Goal: Task Accomplishment & Management: Complete application form

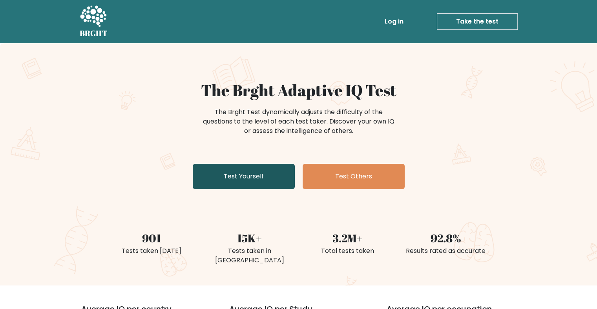
click at [260, 180] on link "Test Yourself" at bounding box center [244, 176] width 102 height 25
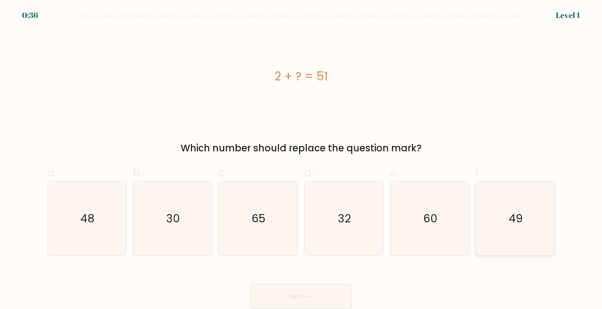
click at [518, 214] on text "49" at bounding box center [516, 219] width 14 height 16
click at [302, 160] on input "f. 49" at bounding box center [301, 157] width 0 height 5
radio input "true"
click at [323, 291] on button "Next" at bounding box center [301, 296] width 102 height 25
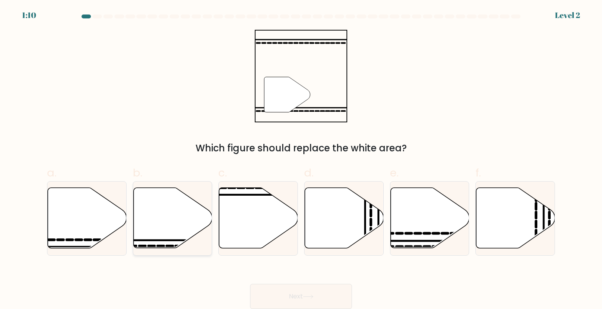
click at [175, 233] on icon at bounding box center [172, 218] width 79 height 60
click at [301, 160] on input "b." at bounding box center [301, 157] width 0 height 5
radio input "true"
click at [320, 297] on button "Next" at bounding box center [301, 296] width 102 height 25
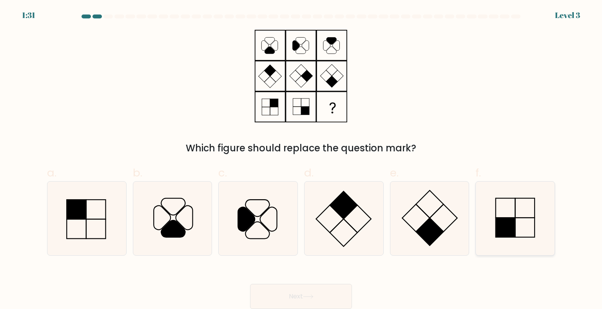
click at [516, 236] on rect at bounding box center [506, 228] width 20 height 20
click at [302, 160] on input "f." at bounding box center [301, 157] width 0 height 5
radio input "true"
click at [290, 295] on button "Next" at bounding box center [301, 296] width 102 height 25
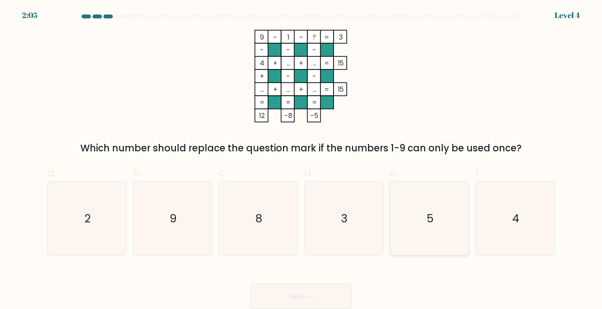
click at [449, 236] on icon "5" at bounding box center [430, 219] width 74 height 74
click at [302, 160] on input "e. 5" at bounding box center [301, 157] width 0 height 5
radio input "true"
click at [340, 293] on button "Next" at bounding box center [301, 296] width 102 height 25
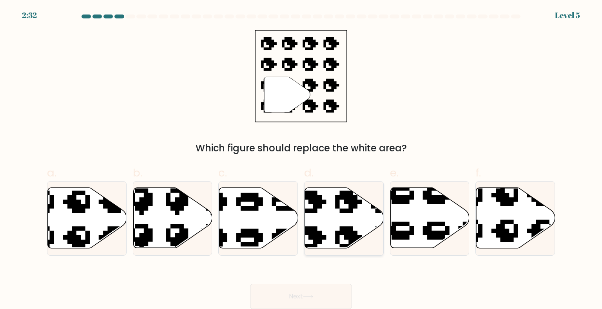
click at [340, 227] on icon at bounding box center [367, 184] width 134 height 129
click at [302, 160] on input "d." at bounding box center [301, 157] width 0 height 5
radio input "true"
click at [316, 291] on button "Next" at bounding box center [301, 296] width 102 height 25
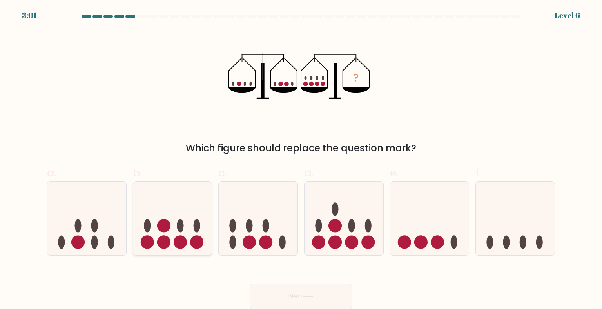
click at [173, 241] on icon at bounding box center [172, 218] width 79 height 65
click at [301, 160] on input "b." at bounding box center [301, 157] width 0 height 5
radio input "true"
click at [324, 299] on button "Next" at bounding box center [301, 296] width 102 height 25
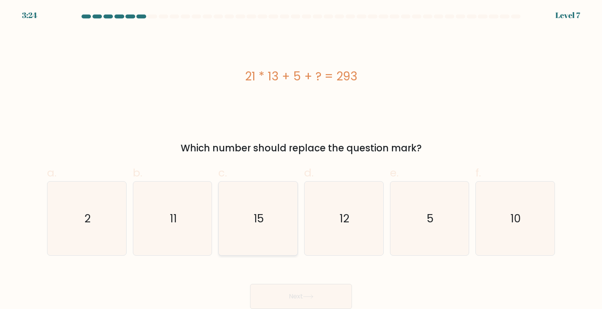
click at [259, 225] on text "15" at bounding box center [259, 219] width 10 height 16
click at [301, 160] on input "c. 15" at bounding box center [301, 157] width 0 height 5
radio input "true"
click at [301, 296] on button "Next" at bounding box center [301, 296] width 102 height 25
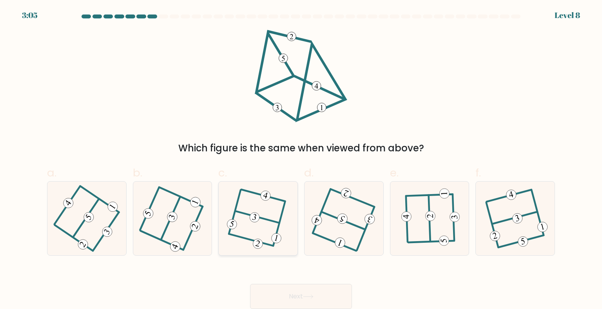
click at [262, 230] on icon at bounding box center [258, 218] width 57 height 59
click at [301, 160] on input "c." at bounding box center [301, 157] width 0 height 5
radio input "true"
click at [309, 298] on icon at bounding box center [308, 297] width 11 height 4
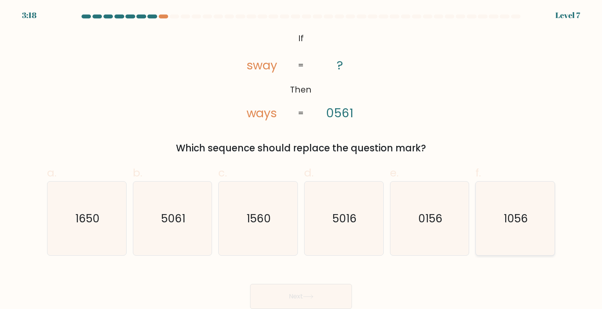
click at [529, 224] on icon "1056" at bounding box center [515, 219] width 74 height 74
click at [302, 160] on input "f. 1056" at bounding box center [301, 157] width 0 height 5
radio input "true"
click at [330, 293] on button "Next" at bounding box center [301, 296] width 102 height 25
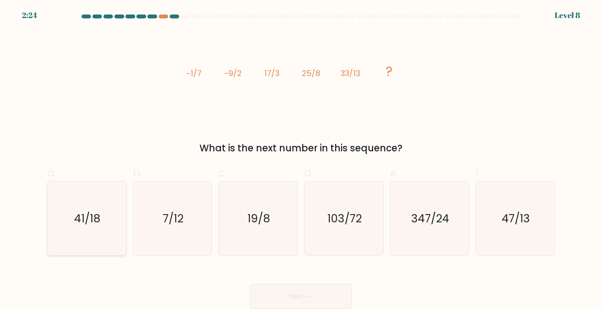
click at [77, 233] on icon "41/18" at bounding box center [87, 219] width 74 height 74
click at [301, 160] on input "a. 41/18" at bounding box center [301, 157] width 0 height 5
radio input "true"
click at [282, 291] on button "Next" at bounding box center [301, 296] width 102 height 25
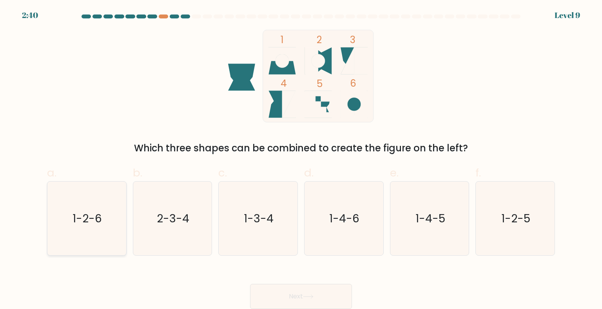
click at [91, 217] on text "1-2-6" at bounding box center [87, 219] width 29 height 16
click at [301, 160] on input "a. 1-2-6" at bounding box center [301, 157] width 0 height 5
radio input "true"
click at [301, 291] on button "Next" at bounding box center [301, 296] width 102 height 25
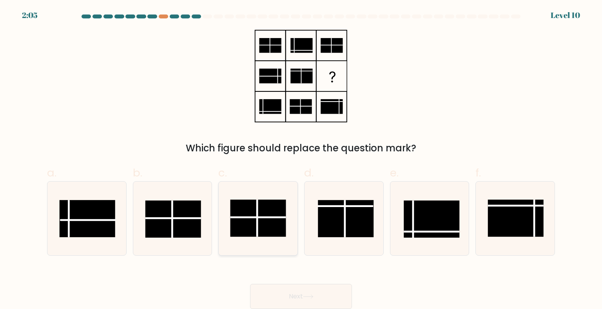
click at [245, 213] on rect at bounding box center [259, 218] width 56 height 37
click at [301, 160] on input "c." at bounding box center [301, 157] width 0 height 5
radio input "true"
click at [271, 295] on button "Next" at bounding box center [301, 296] width 102 height 25
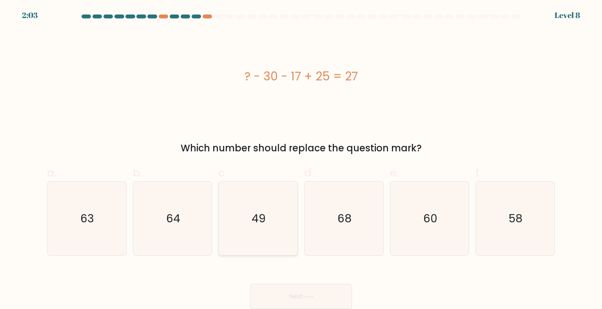
click at [264, 235] on icon "49" at bounding box center [258, 219] width 74 height 74
click at [301, 160] on input "c. 49" at bounding box center [301, 157] width 0 height 5
radio input "true"
click at [305, 292] on button "Next" at bounding box center [301, 296] width 102 height 25
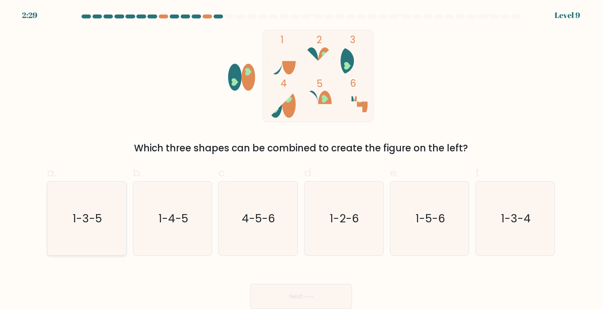
click at [109, 233] on icon "1-3-5" at bounding box center [87, 219] width 74 height 74
click at [301, 160] on input "a. 1-3-5" at bounding box center [301, 157] width 0 height 5
radio input "true"
click at [289, 291] on button "Next" at bounding box center [301, 296] width 102 height 25
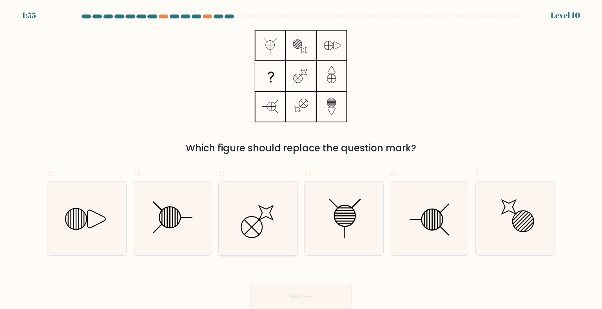
click at [253, 222] on icon at bounding box center [258, 219] width 74 height 74
click at [301, 160] on input "c." at bounding box center [301, 157] width 0 height 5
radio input "true"
click at [158, 244] on icon at bounding box center [173, 219] width 74 height 74
click at [301, 160] on input "b." at bounding box center [301, 157] width 0 height 5
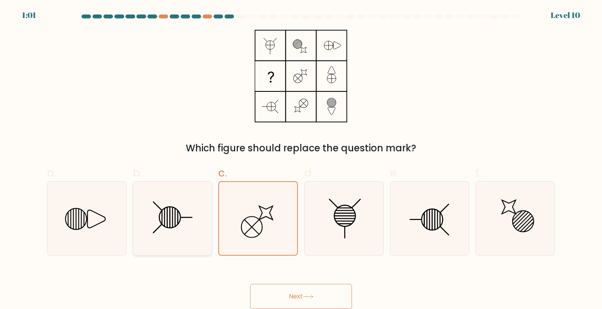
radio input "true"
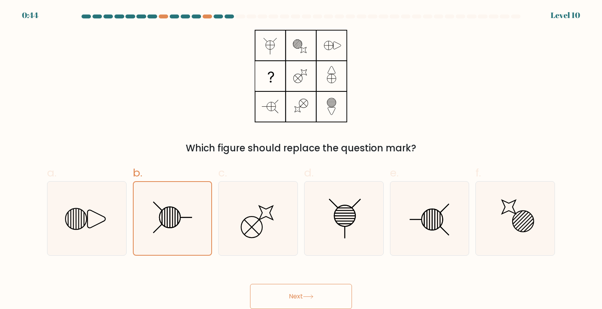
click at [325, 292] on button "Next" at bounding box center [301, 296] width 102 height 25
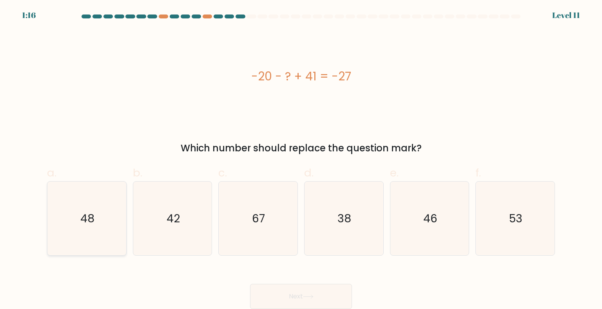
click at [101, 223] on icon "48" at bounding box center [87, 219] width 74 height 74
click at [301, 160] on input "a. 48" at bounding box center [301, 157] width 0 height 5
radio input "true"
click at [293, 296] on button "Next" at bounding box center [301, 296] width 102 height 25
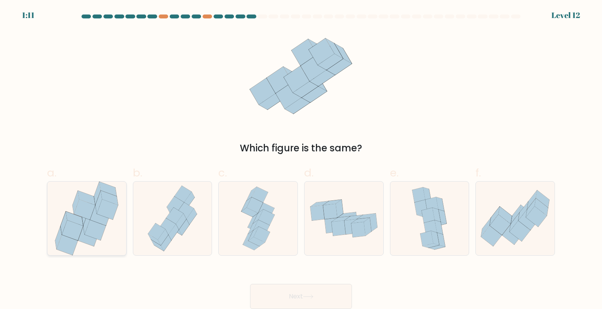
click at [72, 242] on icon at bounding box center [67, 245] width 21 height 20
click at [301, 160] on input "a." at bounding box center [301, 157] width 0 height 5
radio input "true"
click at [285, 293] on button "Next" at bounding box center [301, 296] width 102 height 25
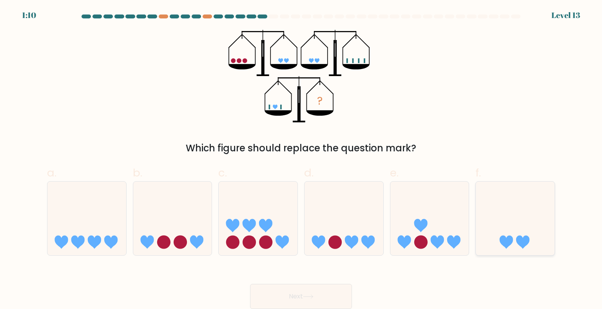
click at [498, 207] on icon at bounding box center [515, 218] width 79 height 65
click at [302, 160] on input "f." at bounding box center [301, 157] width 0 height 5
radio input "true"
click at [301, 294] on button "Next" at bounding box center [301, 296] width 102 height 25
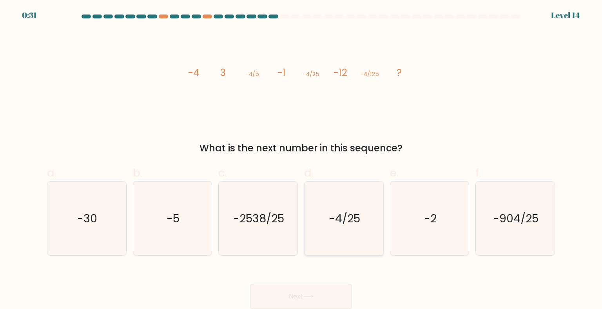
click at [339, 206] on icon "-4/25" at bounding box center [344, 219] width 74 height 74
click at [302, 160] on input "d. -4/25" at bounding box center [301, 157] width 0 height 5
radio input "true"
click at [278, 217] on text "-2538/25" at bounding box center [259, 219] width 51 height 16
click at [301, 160] on input "c. -2538/25" at bounding box center [301, 157] width 0 height 5
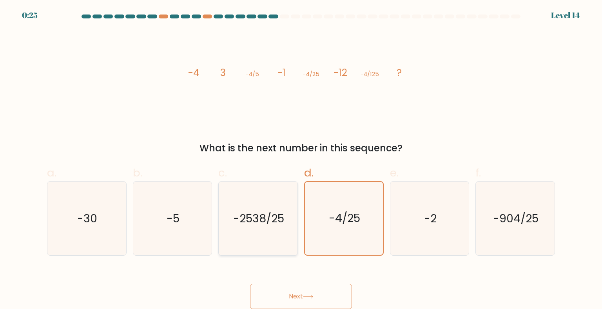
radio input "true"
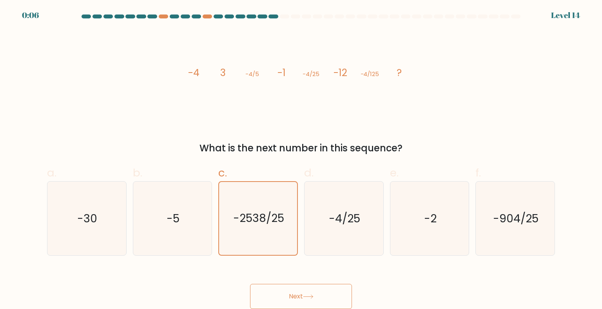
click at [299, 292] on button "Next" at bounding box center [301, 296] width 102 height 25
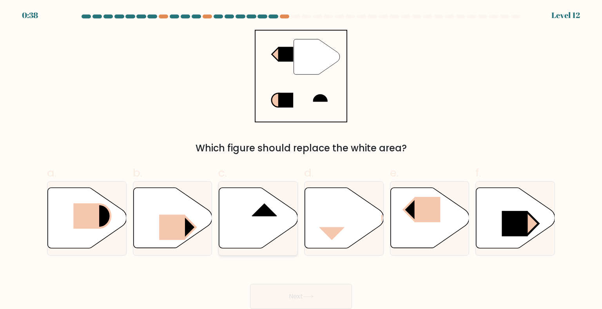
click at [268, 234] on icon at bounding box center [258, 218] width 79 height 60
click at [301, 160] on input "c." at bounding box center [301, 157] width 0 height 5
radio input "true"
click at [320, 287] on button "Next" at bounding box center [301, 296] width 102 height 25
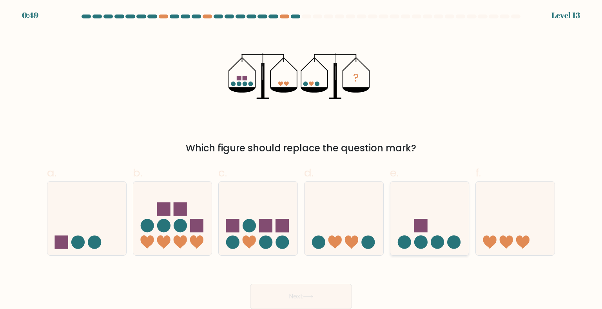
click at [416, 242] on circle at bounding box center [421, 241] width 13 height 13
click at [302, 160] on input "e." at bounding box center [301, 157] width 0 height 5
radio input "true"
click at [312, 298] on icon at bounding box center [308, 297] width 11 height 4
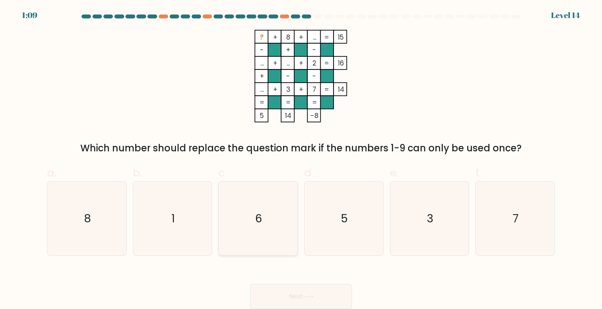
click at [278, 205] on icon "6" at bounding box center [258, 219] width 74 height 74
click at [301, 160] on input "c. 6" at bounding box center [301, 157] width 0 height 5
radio input "true"
click at [309, 294] on button "Next" at bounding box center [301, 296] width 102 height 25
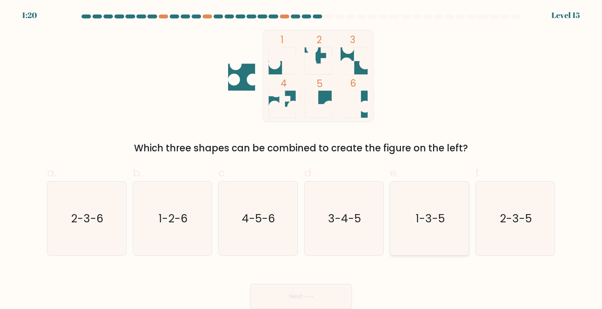
click at [435, 222] on text "1-3-5" at bounding box center [430, 219] width 29 height 16
click at [302, 160] on input "e. 1-3-5" at bounding box center [301, 157] width 0 height 5
radio input "true"
click at [339, 294] on button "Next" at bounding box center [301, 296] width 102 height 25
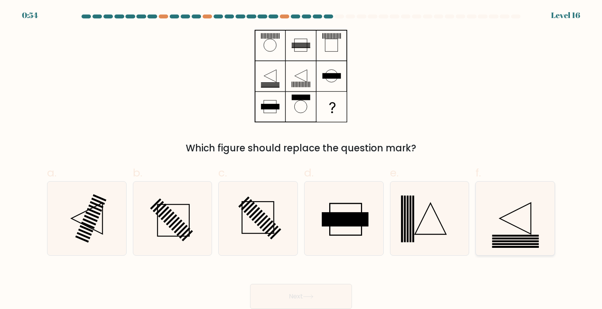
click at [539, 222] on icon at bounding box center [515, 219] width 74 height 74
click at [302, 160] on input "f." at bounding box center [301, 157] width 0 height 5
radio input "true"
click at [337, 297] on button "Next" at bounding box center [301, 296] width 102 height 25
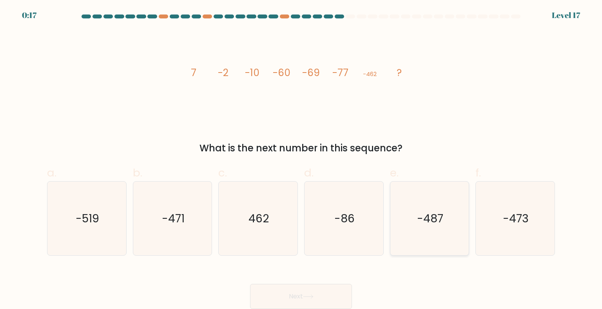
click at [444, 236] on icon "-487" at bounding box center [430, 219] width 74 height 74
click at [302, 160] on input "e. -487" at bounding box center [301, 157] width 0 height 5
radio input "true"
click at [328, 298] on button "Next" at bounding box center [301, 296] width 102 height 25
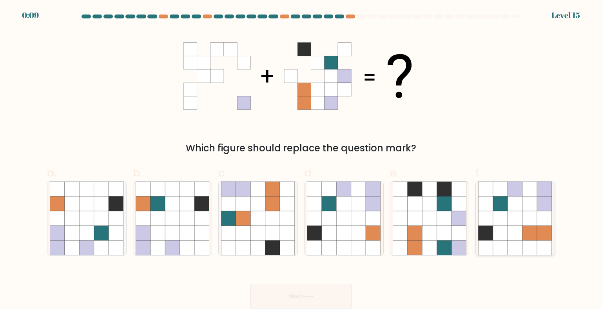
click at [548, 206] on icon at bounding box center [545, 203] width 15 height 15
click at [302, 160] on input "f." at bounding box center [301, 157] width 0 height 5
radio input "true"
click at [333, 297] on button "Next" at bounding box center [301, 296] width 102 height 25
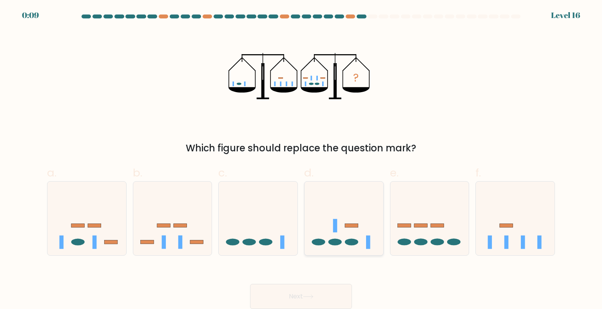
click at [331, 216] on icon at bounding box center [344, 218] width 79 height 65
click at [302, 160] on input "d." at bounding box center [301, 157] width 0 height 5
radio input "true"
click at [320, 295] on button "Next" at bounding box center [301, 296] width 102 height 25
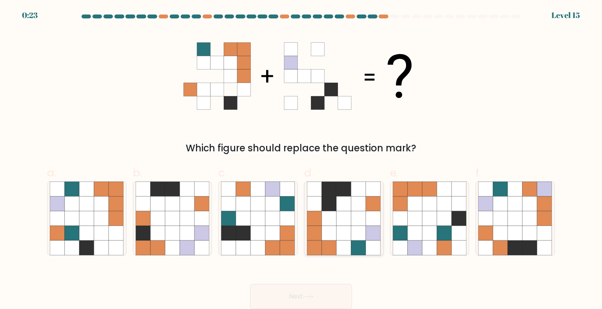
click at [340, 182] on icon at bounding box center [344, 189] width 15 height 15
click at [302, 160] on input "d." at bounding box center [301, 157] width 0 height 5
radio input "true"
click at [279, 293] on button "Next" at bounding box center [301, 296] width 102 height 25
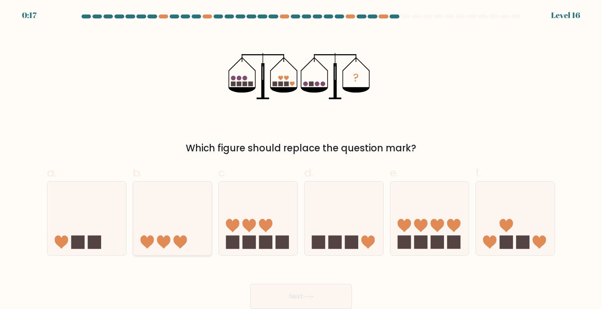
click at [191, 210] on icon at bounding box center [172, 218] width 79 height 65
click at [301, 160] on input "b." at bounding box center [301, 157] width 0 height 5
radio input "true"
click at [320, 302] on button "Next" at bounding box center [301, 296] width 102 height 25
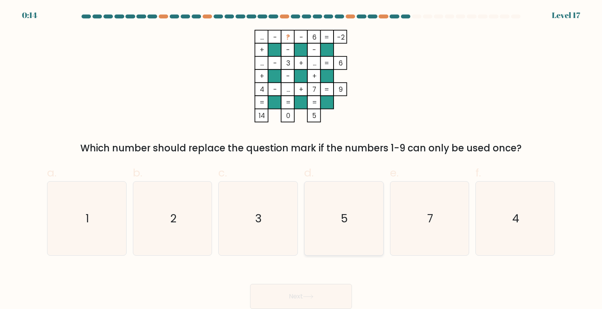
click at [366, 206] on icon "5" at bounding box center [344, 219] width 74 height 74
click at [302, 160] on input "d. 5" at bounding box center [301, 157] width 0 height 5
radio input "true"
click at [308, 293] on button "Next" at bounding box center [301, 296] width 102 height 25
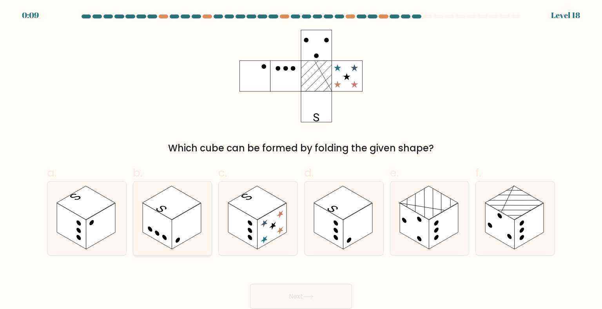
click at [182, 226] on rect at bounding box center [186, 226] width 29 height 46
click at [301, 160] on input "b." at bounding box center [301, 157] width 0 height 5
radio input "true"
click at [305, 293] on button "Next" at bounding box center [301, 296] width 102 height 25
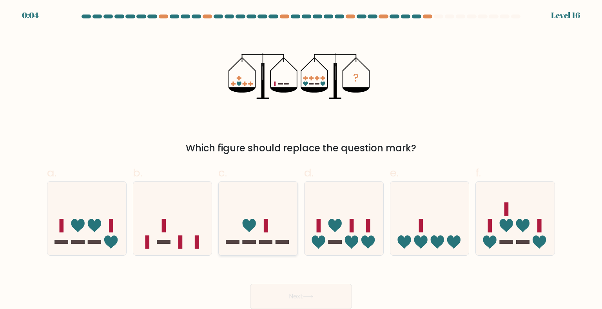
click at [273, 220] on icon at bounding box center [258, 218] width 79 height 65
click at [301, 160] on input "c." at bounding box center [301, 157] width 0 height 5
radio input "true"
click at [293, 294] on button "Next" at bounding box center [301, 296] width 102 height 25
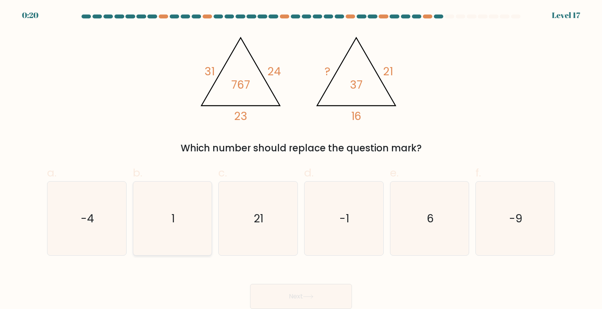
click at [179, 223] on icon "1" at bounding box center [173, 219] width 74 height 74
click at [301, 160] on input "b. 1" at bounding box center [301, 157] width 0 height 5
radio input "true"
click at [313, 300] on button "Next" at bounding box center [301, 296] width 102 height 25
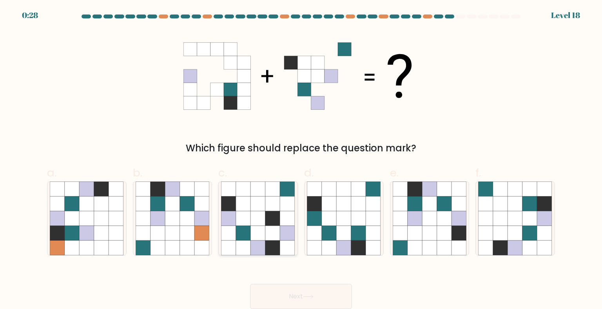
click at [296, 211] on div at bounding box center [258, 218] width 80 height 75
click at [301, 160] on input "c." at bounding box center [301, 157] width 0 height 5
radio input "true"
click at [300, 299] on button "Next" at bounding box center [301, 296] width 102 height 25
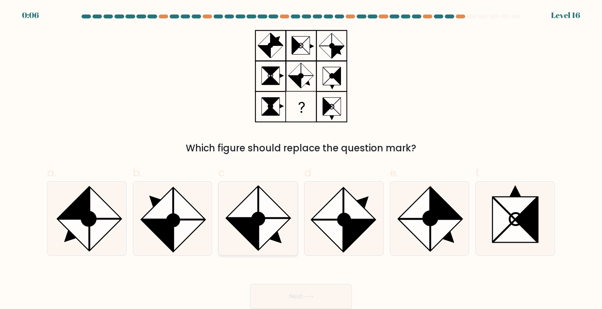
click at [249, 211] on icon at bounding box center [242, 201] width 31 height 31
click at [301, 160] on input "c." at bounding box center [301, 157] width 0 height 5
radio input "true"
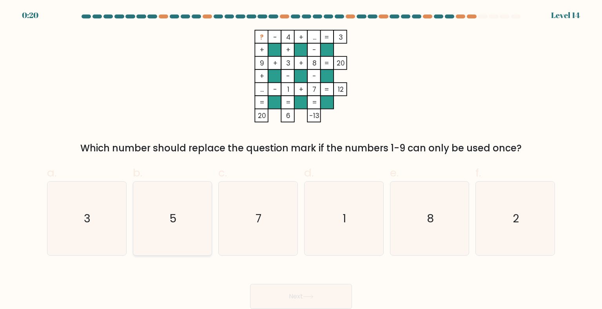
click at [206, 200] on icon "5" at bounding box center [173, 219] width 74 height 74
click at [301, 160] on input "b. 5" at bounding box center [301, 157] width 0 height 5
radio input "true"
click at [311, 303] on button "Next" at bounding box center [301, 296] width 102 height 25
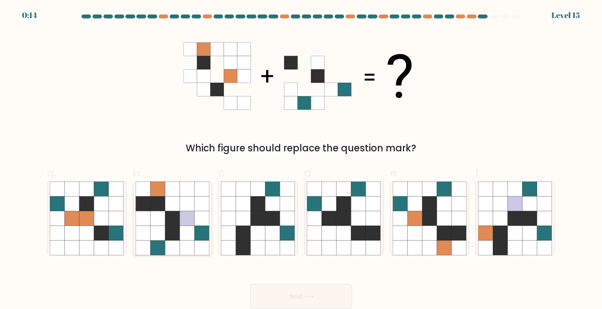
click at [184, 236] on icon at bounding box center [187, 233] width 15 height 15
click at [301, 160] on input "b." at bounding box center [301, 157] width 0 height 5
radio input "true"
click at [449, 226] on icon at bounding box center [444, 233] width 15 height 15
click at [302, 160] on input "e." at bounding box center [301, 157] width 0 height 5
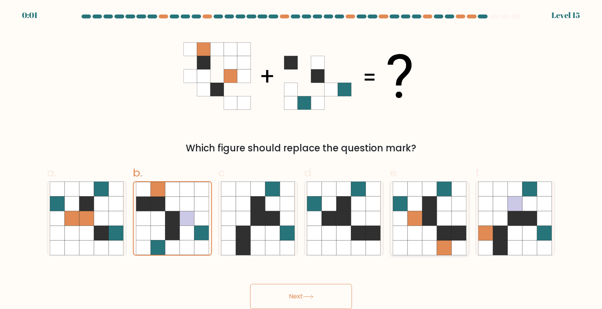
radio input "true"
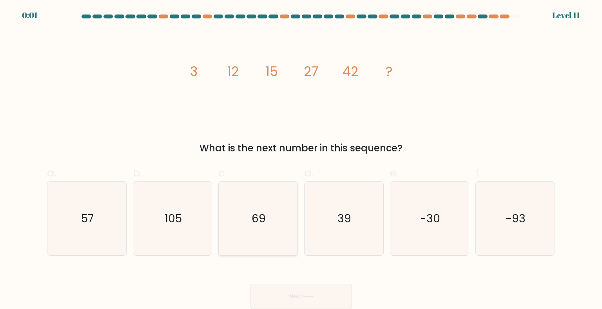
click at [253, 218] on text "69" at bounding box center [259, 219] width 14 height 16
click at [301, 160] on input "c. 69" at bounding box center [301, 157] width 0 height 5
radio input "true"
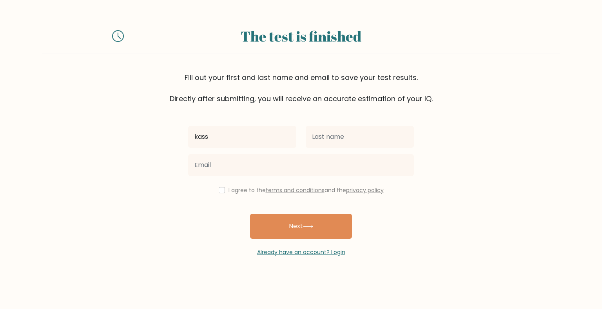
type input "kass"
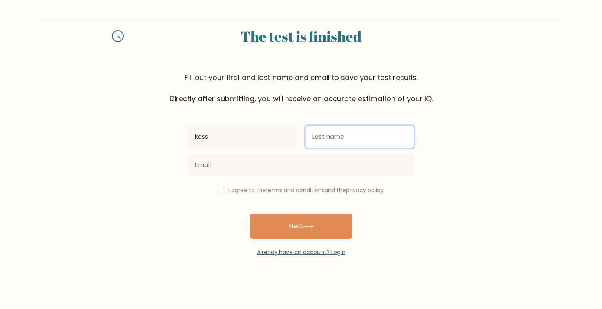
click at [328, 138] on input "text" at bounding box center [360, 137] width 108 height 22
type input "sa"
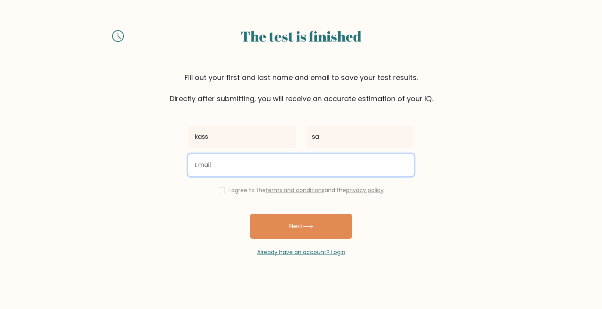
click at [255, 165] on input "email" at bounding box center [301, 165] width 226 height 22
type input "ashajs@gmail.com"
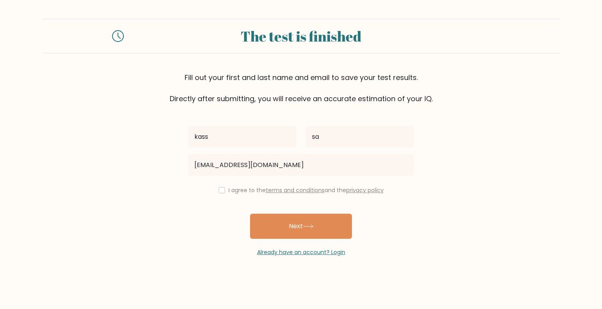
click at [216, 191] on div "I agree to the terms and conditions and the privacy policy" at bounding box center [301, 190] width 235 height 9
click at [225, 191] on div "I agree to the terms and conditions and the privacy policy" at bounding box center [301, 190] width 235 height 9
click at [220, 192] on input "checkbox" at bounding box center [222, 190] width 6 height 6
checkbox input "true"
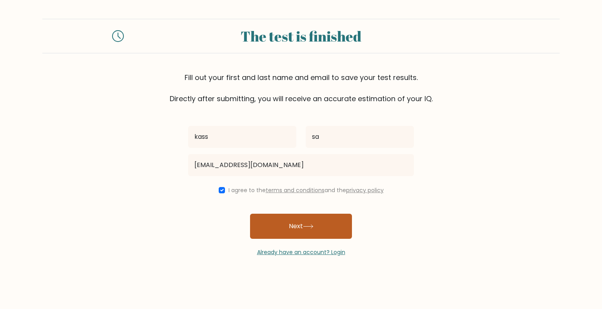
click at [279, 223] on button "Next" at bounding box center [301, 226] width 102 height 25
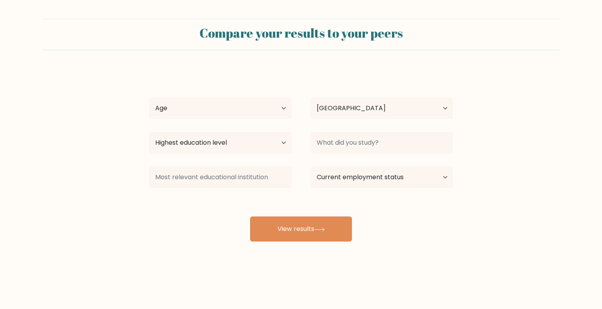
select select "LK"
click at [247, 113] on select "Age Under [DEMOGRAPHIC_DATA] [DEMOGRAPHIC_DATA] [DEMOGRAPHIC_DATA] [DEMOGRAPHIC…" at bounding box center [220, 108] width 143 height 22
select select "18_24"
click at [149, 97] on select "Age Under [DEMOGRAPHIC_DATA] [DEMOGRAPHIC_DATA] [DEMOGRAPHIC_DATA] [DEMOGRAPHIC…" at bounding box center [220, 108] width 143 height 22
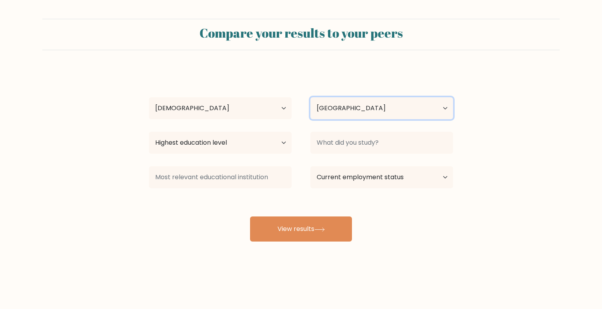
click at [356, 113] on select "Country Afghanistan Albania Algeria American Samoa Andorra Angola Anguilla Anta…" at bounding box center [382, 108] width 143 height 22
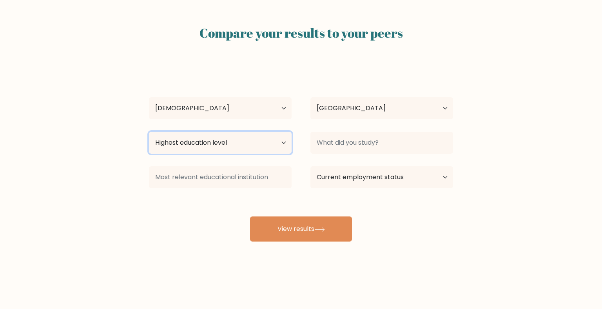
click at [254, 145] on select "Highest education level No schooling Primary Lower Secondary Upper Secondary Oc…" at bounding box center [220, 143] width 143 height 22
select select "bachelors_degree"
click at [149, 132] on select "Highest education level No schooling Primary Lower Secondary Upper Secondary Oc…" at bounding box center [220, 143] width 143 height 22
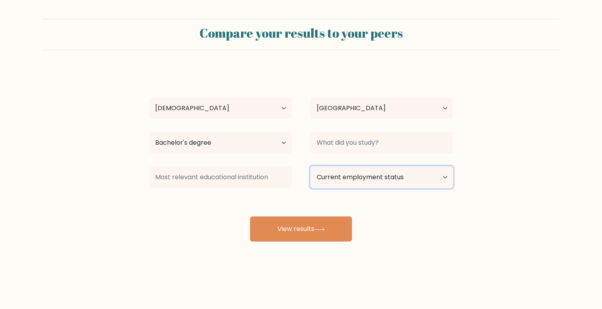
click at [376, 174] on select "Current employment status Employed Student Retired Other / prefer not to answer" at bounding box center [382, 177] width 143 height 22
select select "student"
click at [311, 166] on select "Current employment status Employed Student Retired Other / prefer not to answer" at bounding box center [382, 177] width 143 height 22
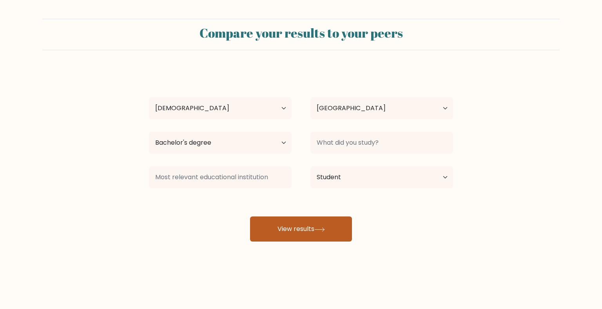
click at [325, 224] on button "View results" at bounding box center [301, 228] width 102 height 25
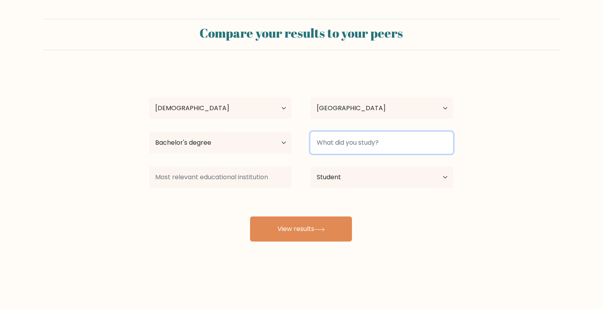
click at [364, 144] on input at bounding box center [382, 143] width 143 height 22
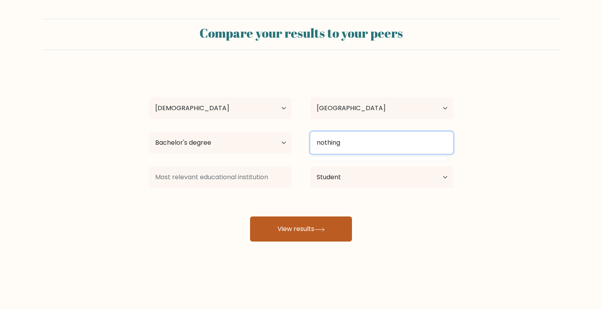
type input "nothing"
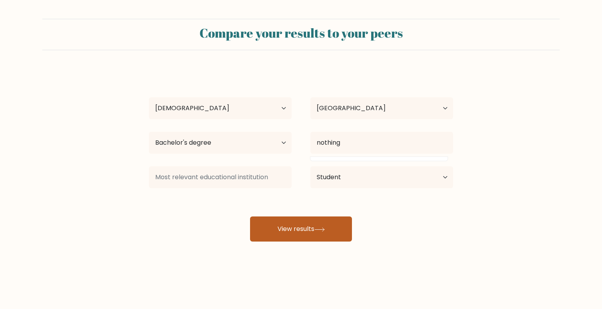
click at [328, 232] on button "View results" at bounding box center [301, 228] width 102 height 25
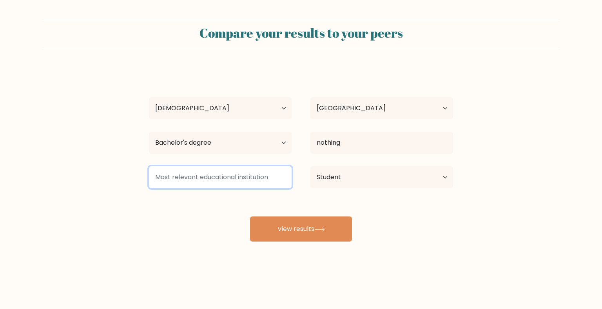
click at [266, 184] on input at bounding box center [220, 177] width 143 height 22
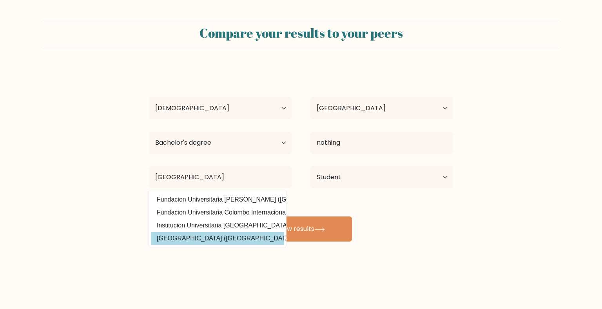
click at [178, 239] on option "University of Colombo (Sri Lanka)" at bounding box center [217, 238] width 133 height 13
type input "University of Colombo"
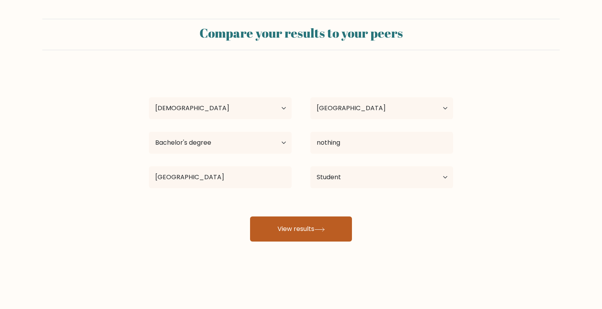
click at [306, 228] on button "View results" at bounding box center [301, 228] width 102 height 25
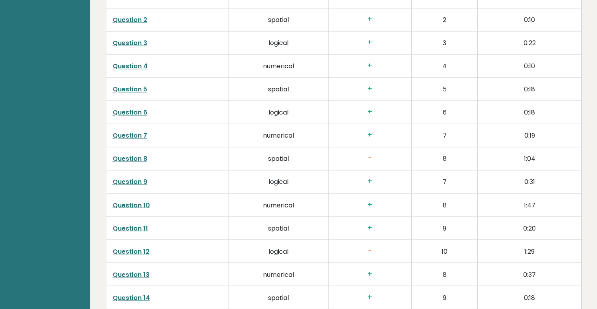
scroll to position [1294, 0]
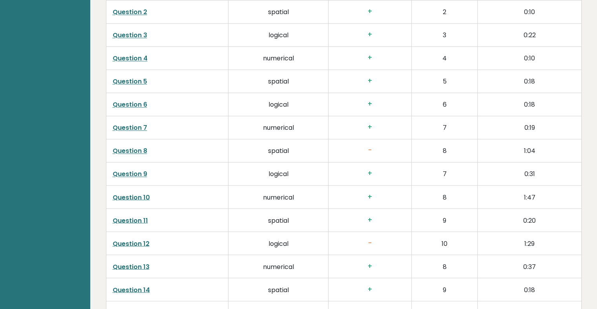
click at [125, 149] on link "Question 8" at bounding box center [130, 150] width 35 height 9
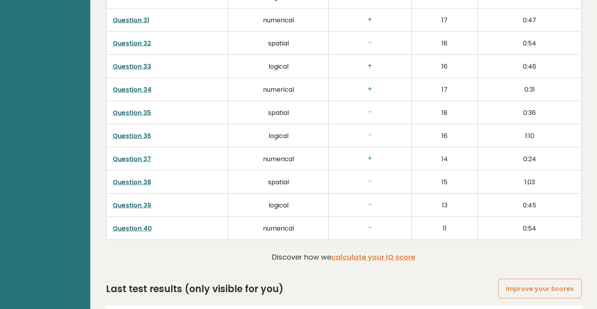
scroll to position [1955, 0]
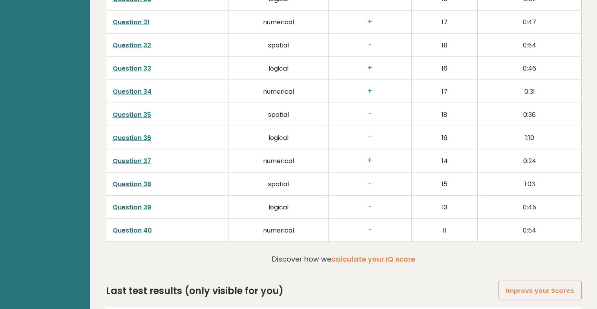
click at [139, 207] on link "Question 39" at bounding box center [132, 207] width 38 height 9
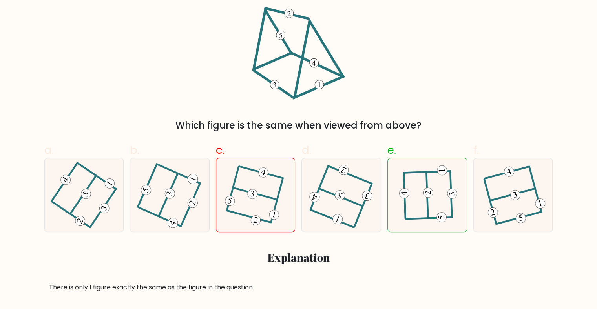
scroll to position [39, 0]
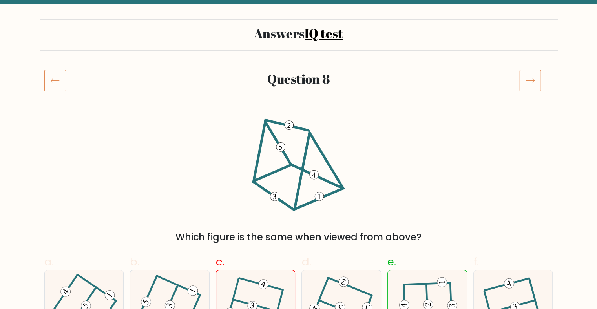
click at [54, 85] on icon at bounding box center [55, 80] width 22 height 22
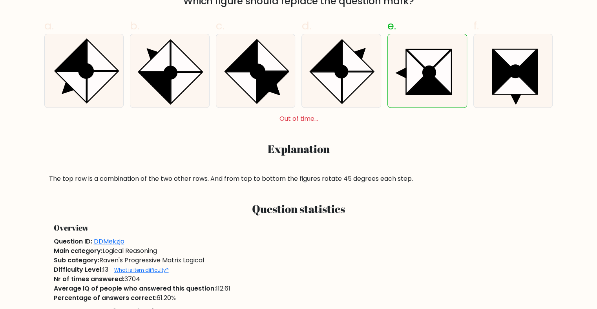
scroll to position [235, 0]
